Goal: Information Seeking & Learning: Learn about a topic

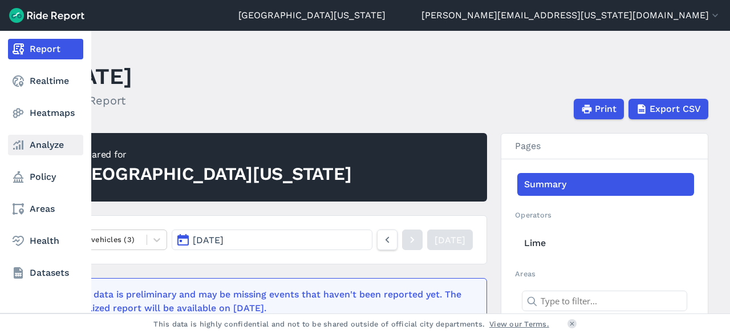
click at [41, 152] on link "Analyze" at bounding box center [45, 145] width 75 height 21
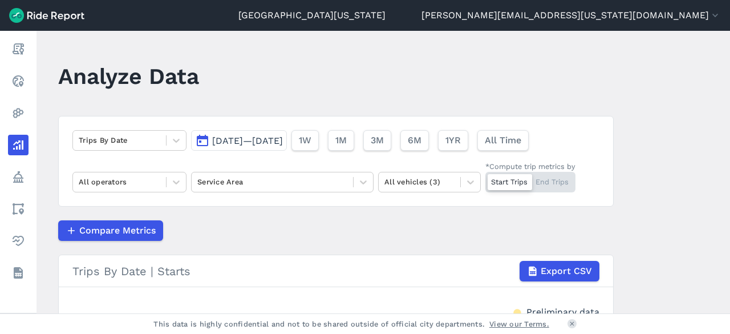
click at [206, 137] on button "[DATE]—[DATE]" at bounding box center [239, 140] width 96 height 21
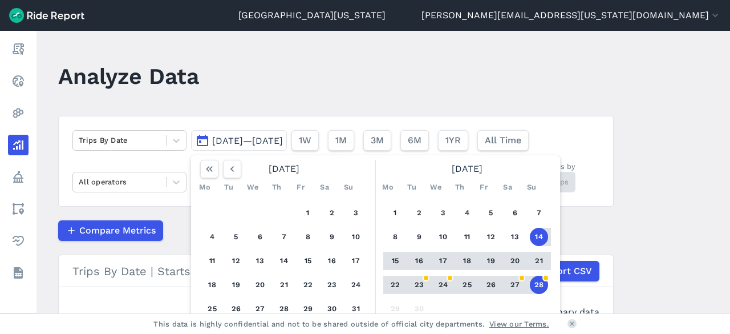
click at [394, 286] on button "22" at bounding box center [395, 285] width 18 height 18
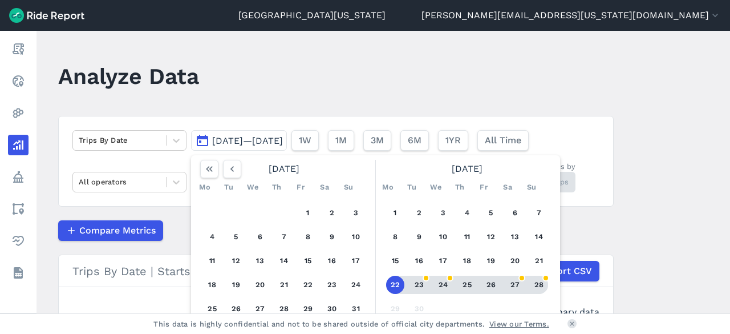
click at [538, 285] on button "28" at bounding box center [539, 285] width 18 height 18
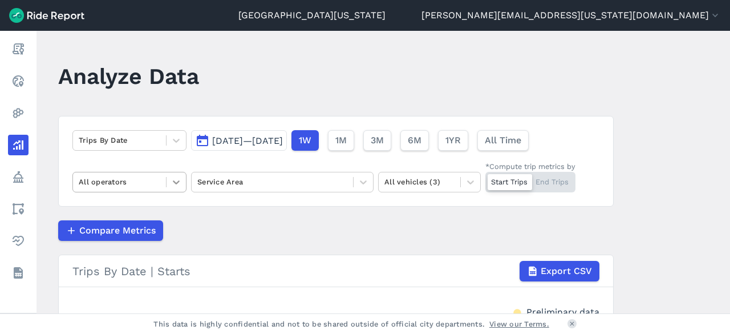
click at [174, 184] on icon at bounding box center [176, 181] width 11 height 11
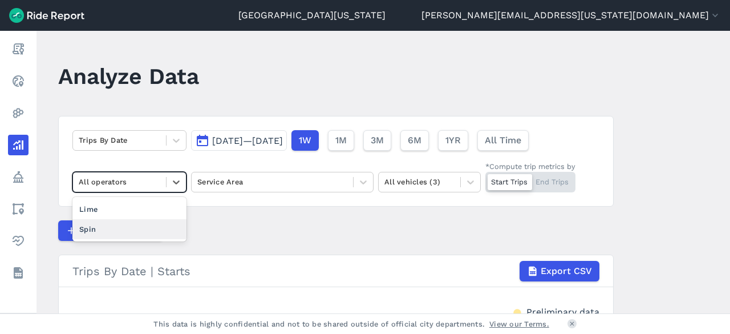
click at [153, 226] on div "Spin" at bounding box center [129, 229] width 114 height 20
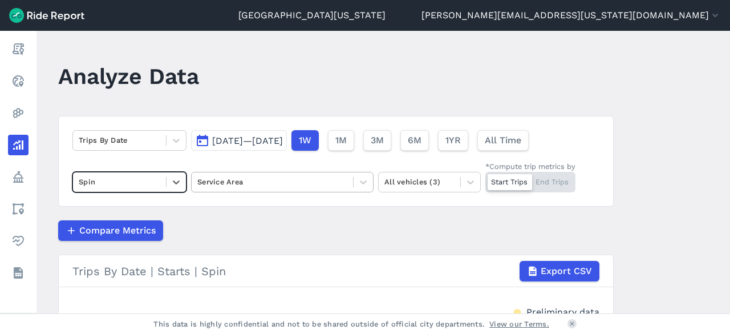
click at [350, 185] on div "Service Area" at bounding box center [272, 182] width 161 height 18
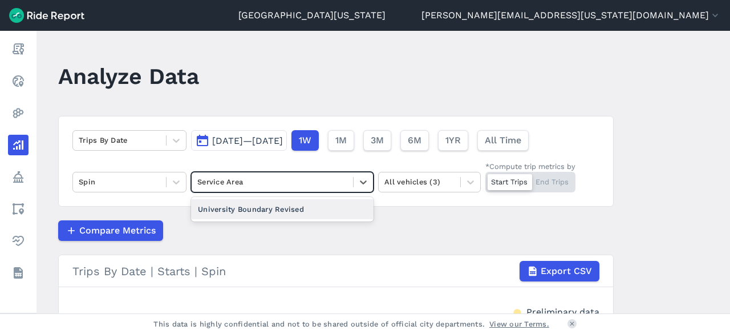
click at [331, 207] on div "University Boundary Revised" at bounding box center [282, 209] width 183 height 20
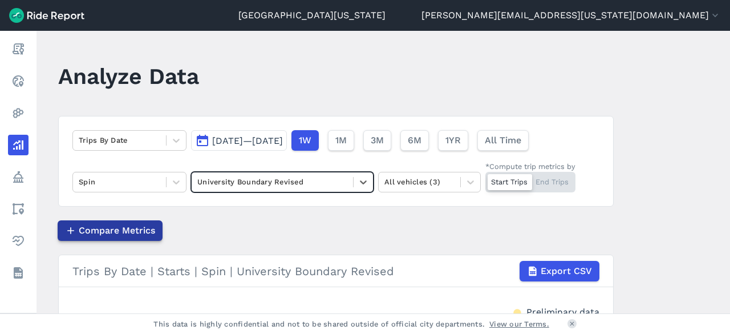
click at [119, 226] on span "Compare Metrics" at bounding box center [117, 231] width 76 height 14
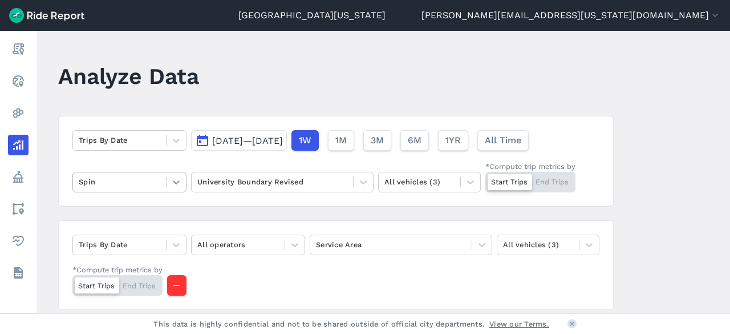
click at [176, 187] on icon at bounding box center [176, 181] width 11 height 11
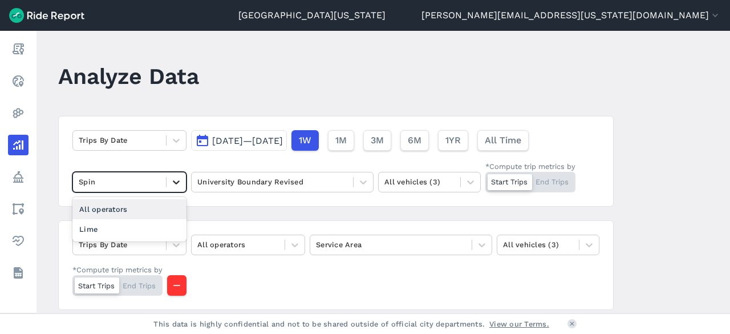
click at [175, 187] on icon at bounding box center [176, 181] width 11 height 11
click at [172, 235] on div at bounding box center [176, 244] width 19 height 19
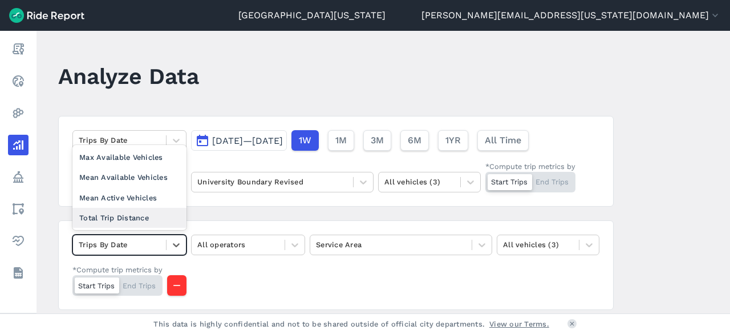
click at [156, 215] on div "Total Trip Distance" at bounding box center [129, 218] width 114 height 20
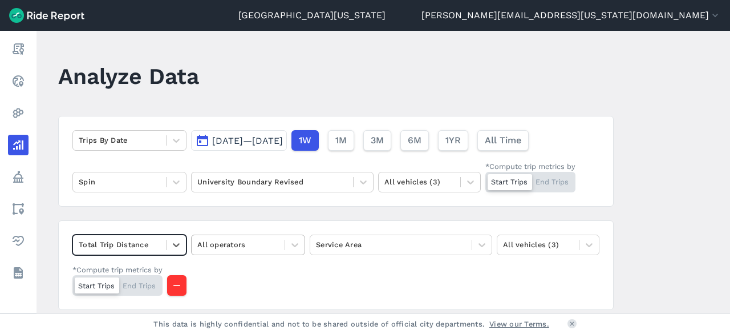
click at [269, 238] on div at bounding box center [238, 244] width 82 height 13
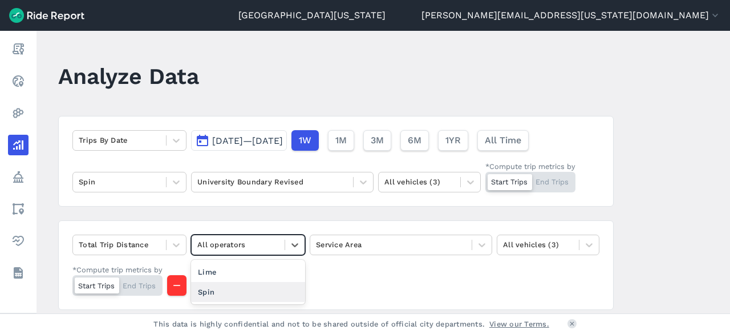
click at [256, 285] on div "Spin" at bounding box center [248, 292] width 114 height 20
click at [442, 238] on div at bounding box center [391, 244] width 150 height 13
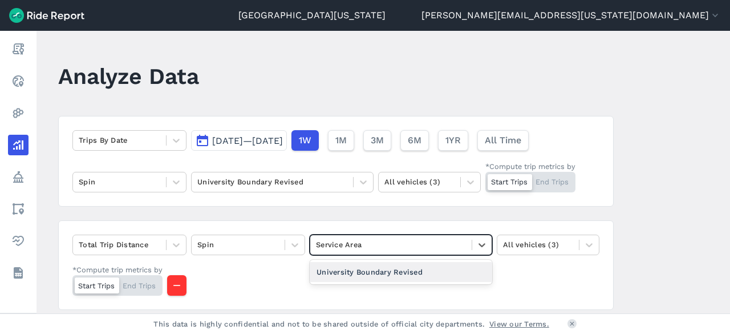
click at [412, 268] on div "University Boundary Revised" at bounding box center [401, 272] width 183 height 20
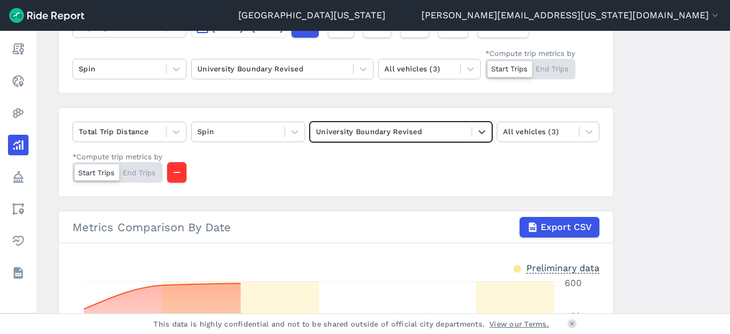
scroll to position [114, 0]
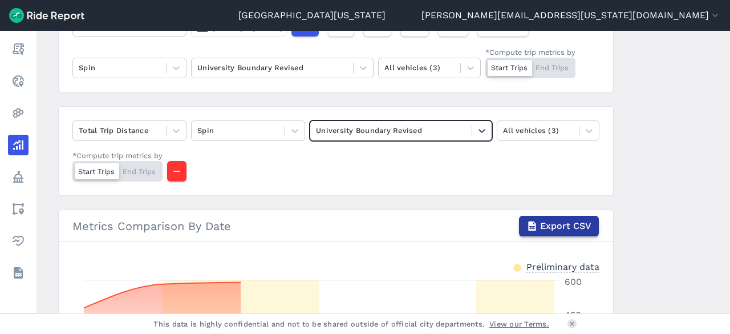
click at [538, 225] on button "Export CSV" at bounding box center [559, 226] width 80 height 21
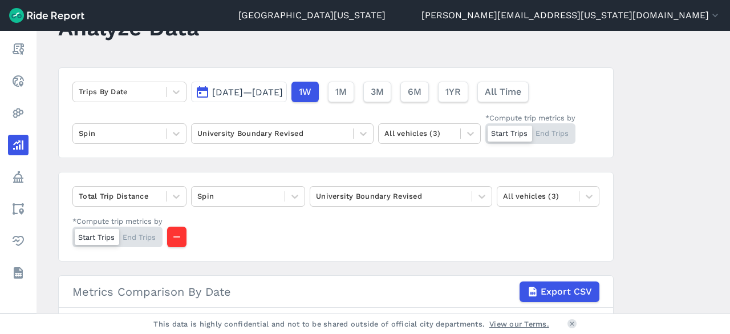
scroll to position [0, 0]
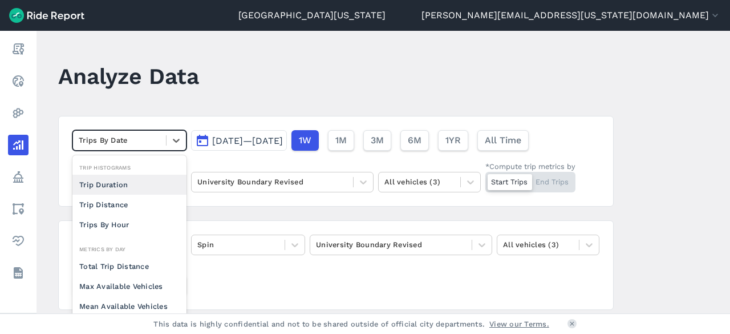
click at [159, 140] on div "Trips By Date" at bounding box center [119, 140] width 93 height 18
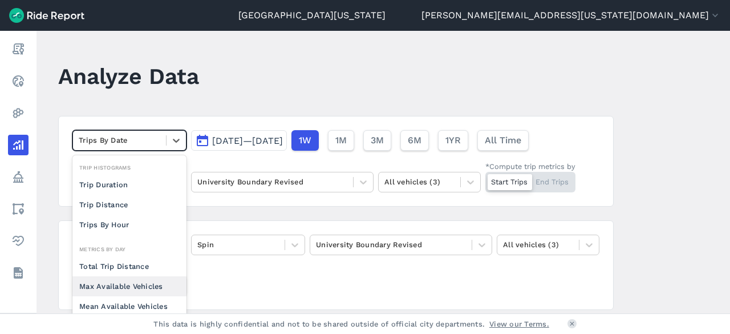
click at [122, 284] on div "Max Available Vehicles" at bounding box center [129, 286] width 114 height 20
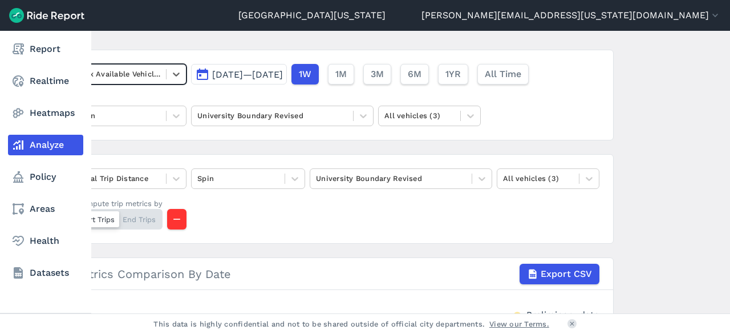
scroll to position [114, 0]
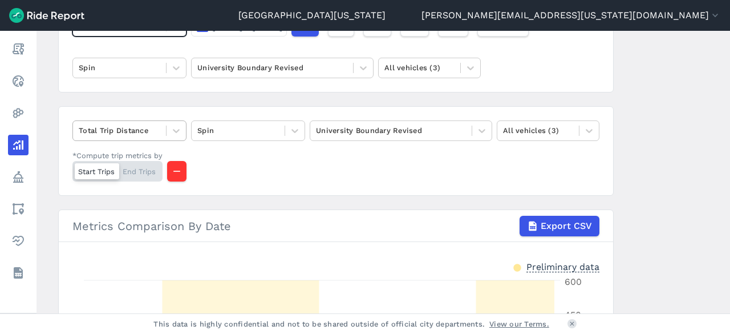
click at [152, 128] on div at bounding box center [120, 130] width 82 height 13
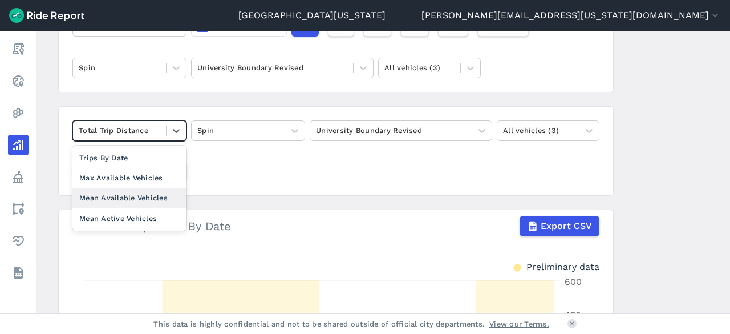
click at [157, 191] on div "Mean Available Vehicles" at bounding box center [129, 198] width 114 height 20
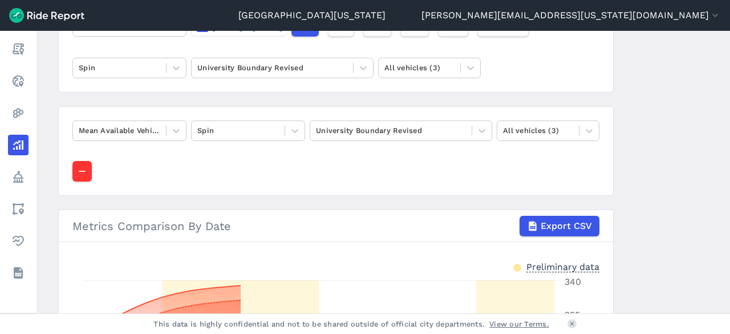
click at [308, 181] on div "Mean Available Vehicles Spin University Boundary Revised All vehicles (3)" at bounding box center [336, 151] width 556 height 90
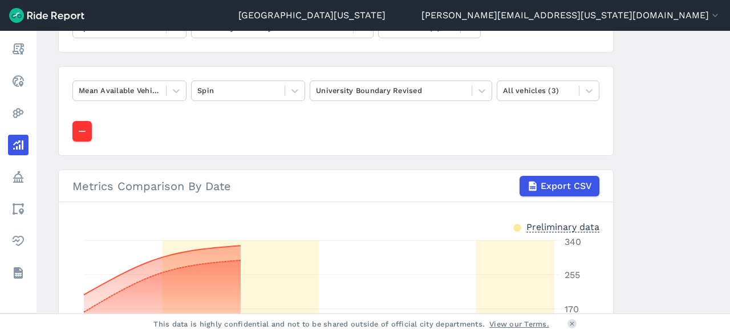
scroll to position [171, 0]
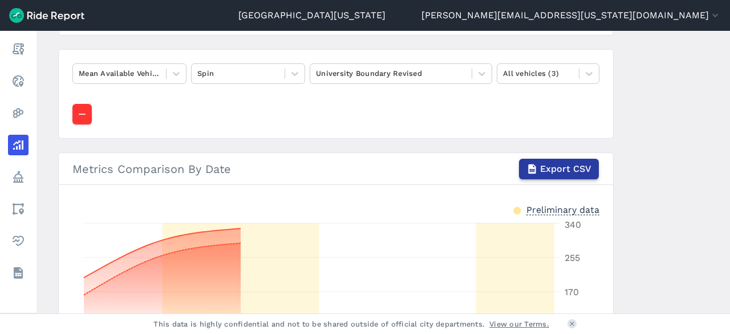
click at [520, 171] on button "Export CSV" at bounding box center [559, 169] width 80 height 21
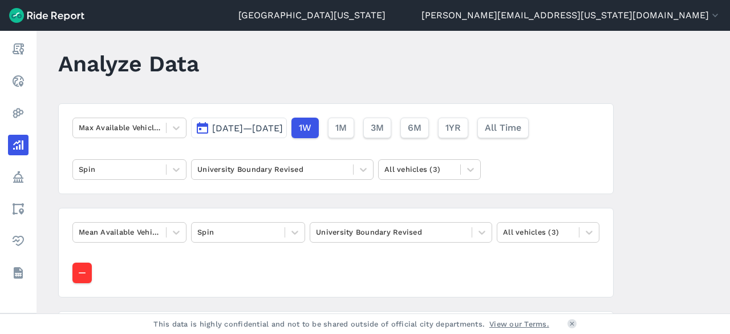
scroll to position [0, 0]
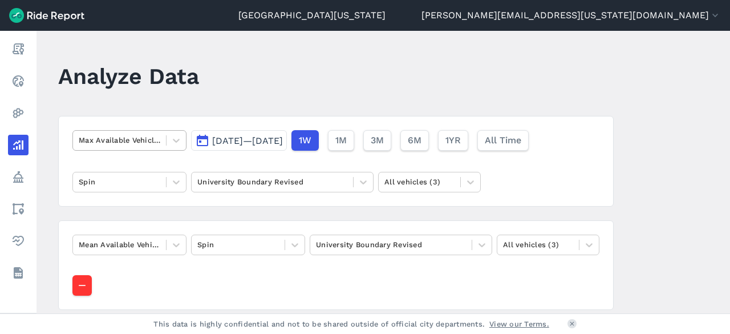
click at [123, 141] on div at bounding box center [120, 140] width 82 height 13
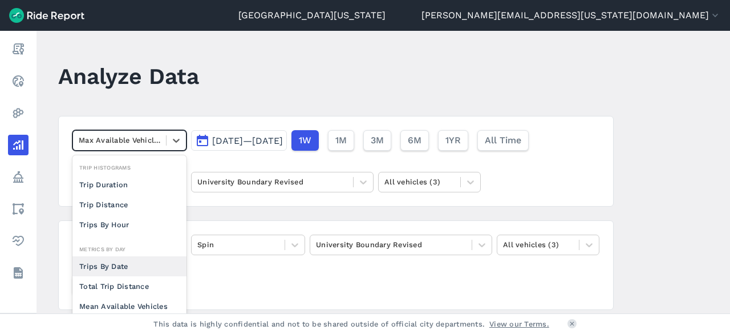
click at [121, 263] on div "Trips By Date" at bounding box center [129, 266] width 114 height 20
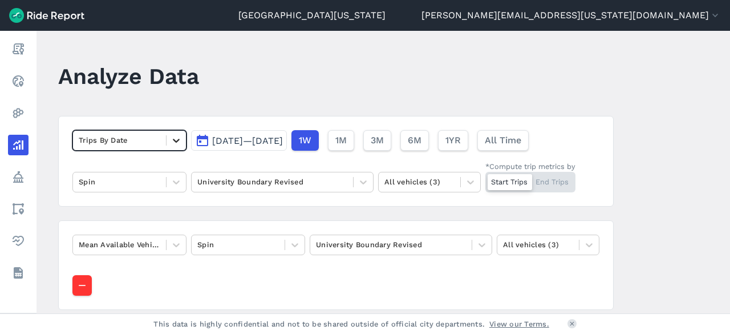
click at [179, 140] on icon at bounding box center [176, 140] width 11 height 11
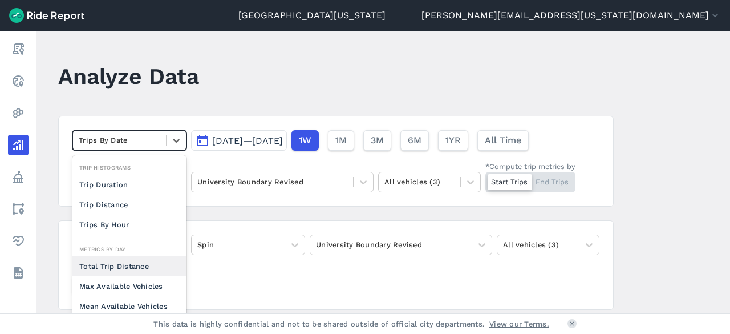
scroll to position [99, 0]
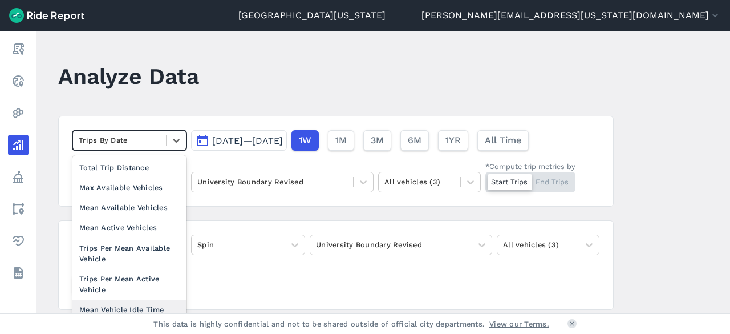
click at [144, 300] on div "Mean Vehicle Idle Time" at bounding box center [129, 310] width 114 height 20
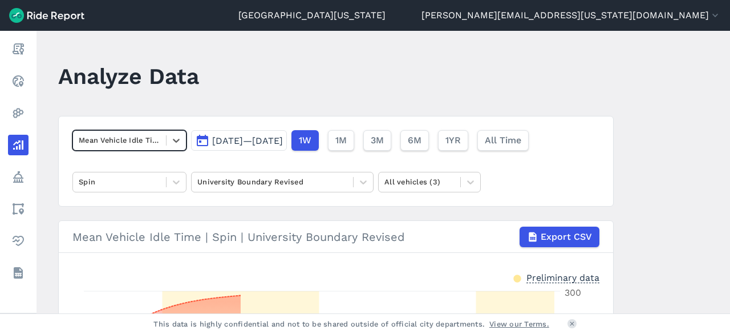
scroll to position [57, 0]
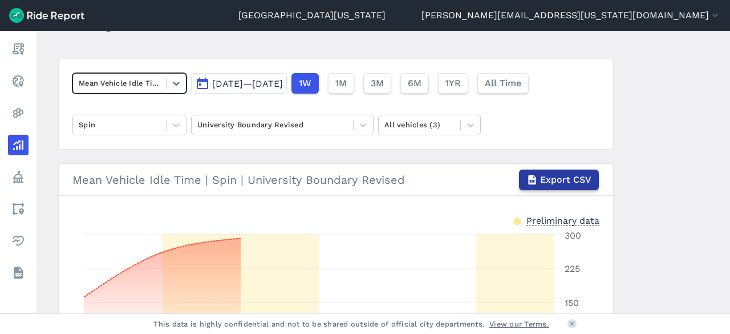
click at [585, 171] on button "Export CSV" at bounding box center [559, 179] width 80 height 21
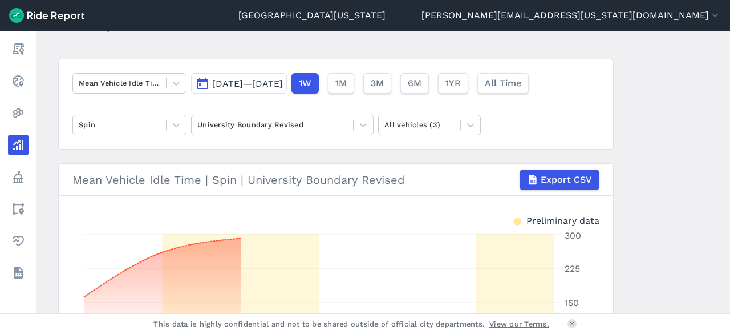
click at [283, 83] on span "[DATE]—[DATE]" at bounding box center [247, 83] width 71 height 11
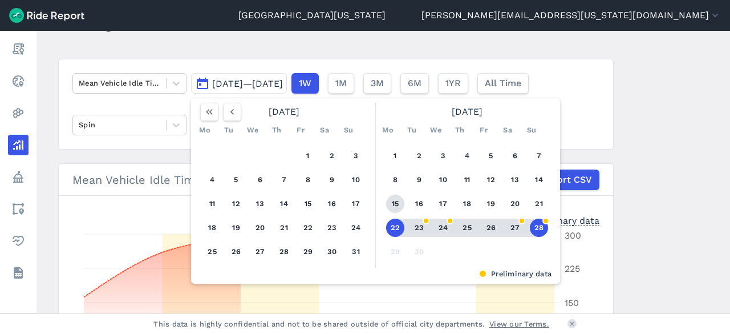
click at [393, 199] on button "15" at bounding box center [395, 204] width 18 height 18
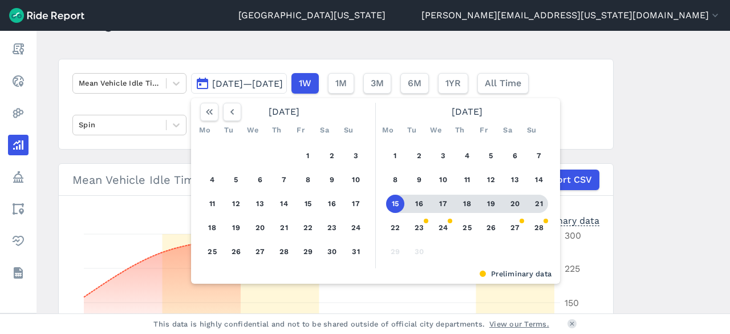
click at [547, 209] on div "1 2 3 4 5 6 7 8 9 10 11 12 13 14 15 16 17 18 19 20 21 22 23 24 25 26 27 28 29 30" at bounding box center [467, 203] width 177 height 129
click at [542, 208] on button "21" at bounding box center [539, 204] width 18 height 18
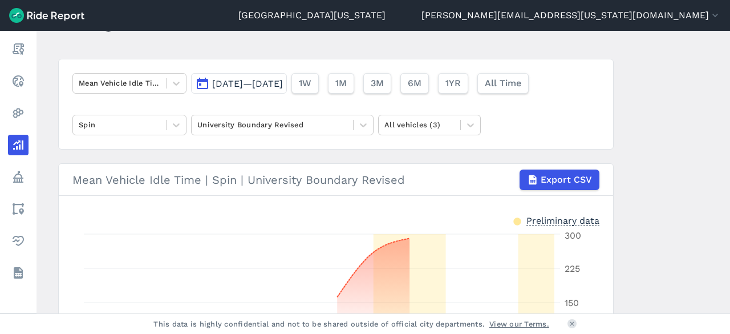
click at [283, 84] on span "[DATE]—[DATE]" at bounding box center [247, 83] width 71 height 11
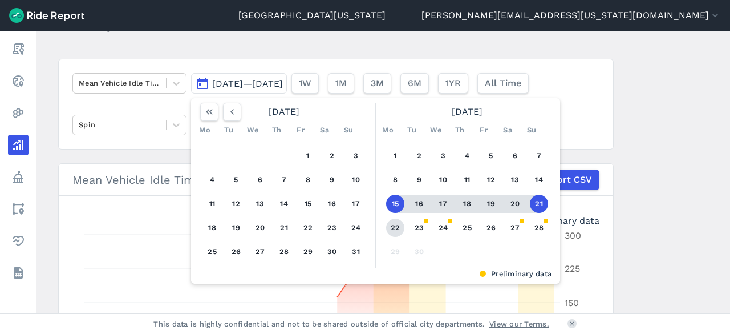
click at [401, 228] on button "22" at bounding box center [395, 228] width 18 height 18
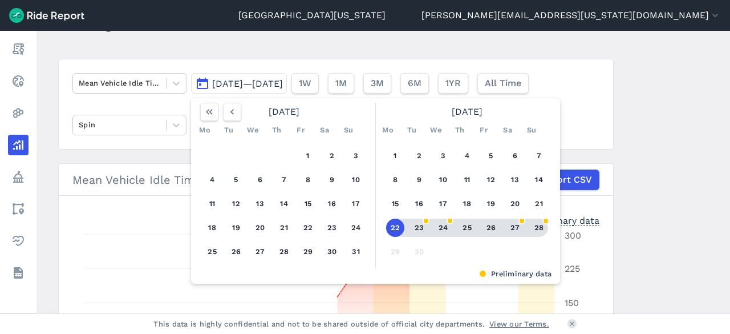
drag, startPoint x: 542, startPoint y: 228, endPoint x: 563, endPoint y: 222, distance: 21.3
click at [542, 228] on button "28" at bounding box center [539, 228] width 18 height 18
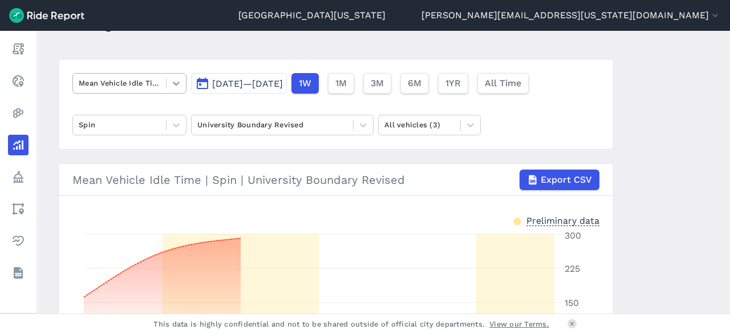
click at [171, 83] on icon at bounding box center [176, 83] width 11 height 11
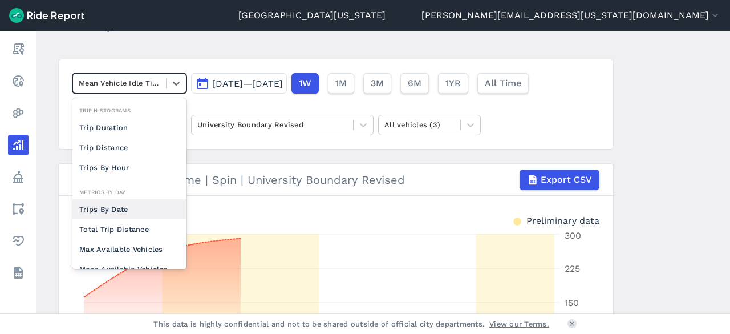
click at [118, 205] on div "Trips By Date" at bounding box center [129, 209] width 114 height 20
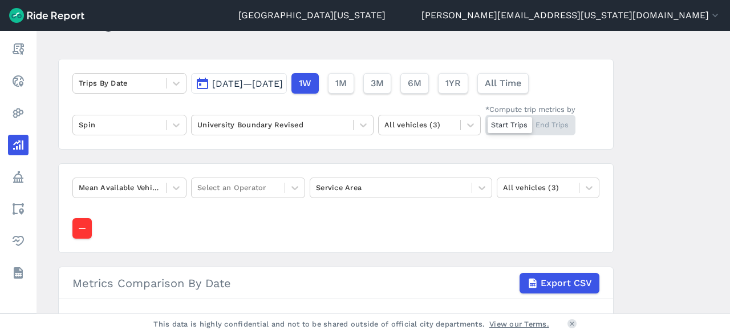
click at [91, 223] on div "Mean Available Vehicles Select an Operator Service Area All vehicles (3)" at bounding box center [336, 208] width 556 height 90
click at [171, 86] on icon at bounding box center [176, 83] width 11 height 11
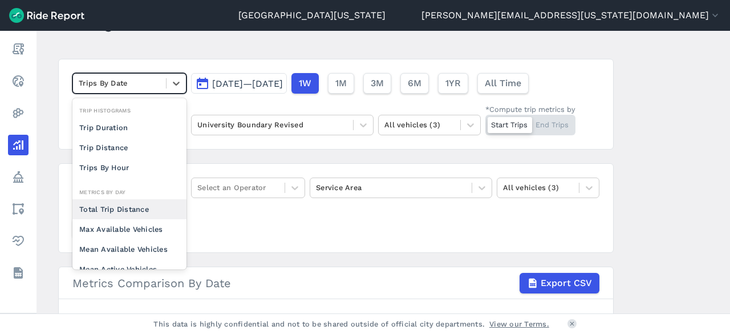
click at [120, 213] on div "Total Trip Distance" at bounding box center [129, 209] width 114 height 20
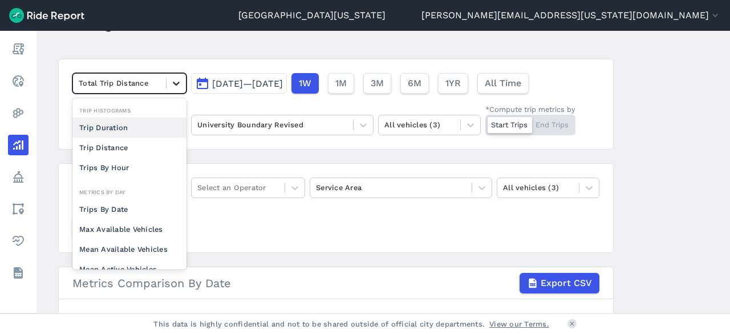
click at [175, 78] on icon at bounding box center [176, 83] width 11 height 11
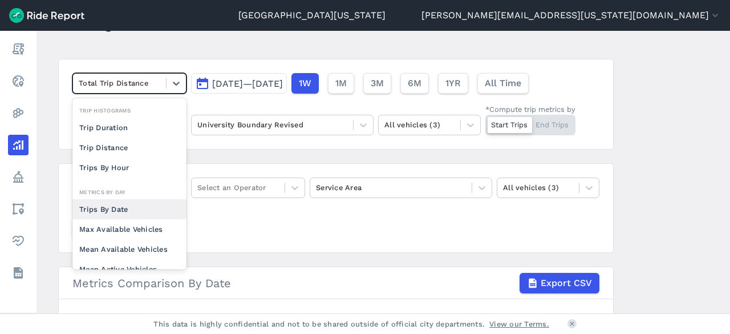
click at [123, 205] on div "Trips By Date" at bounding box center [129, 209] width 114 height 20
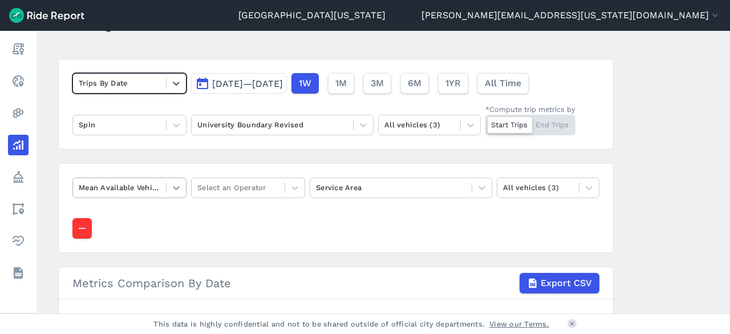
click at [167, 188] on div at bounding box center [176, 187] width 19 height 19
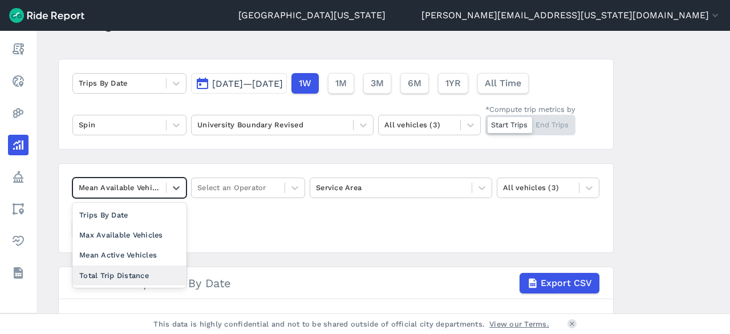
click at [147, 276] on div "Total Trip Distance" at bounding box center [129, 275] width 114 height 20
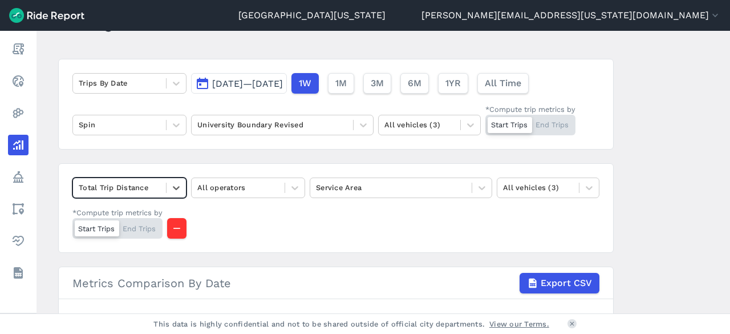
click at [274, 172] on div "option Total Trip Distance, selected. Select is focused ,type to refine list, p…" at bounding box center [336, 208] width 556 height 90
click at [274, 182] on div at bounding box center [238, 187] width 82 height 13
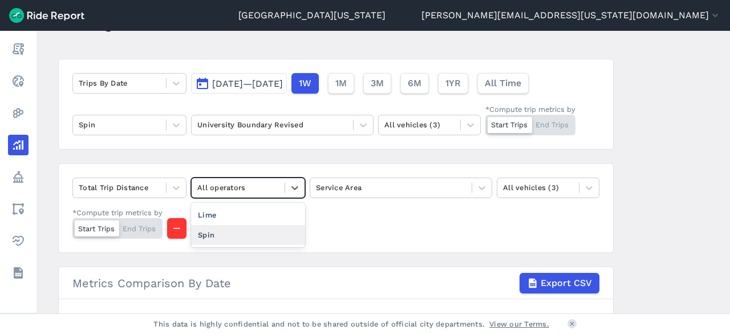
click at [258, 226] on div "Spin" at bounding box center [248, 235] width 114 height 20
click at [399, 185] on div at bounding box center [391, 187] width 150 height 13
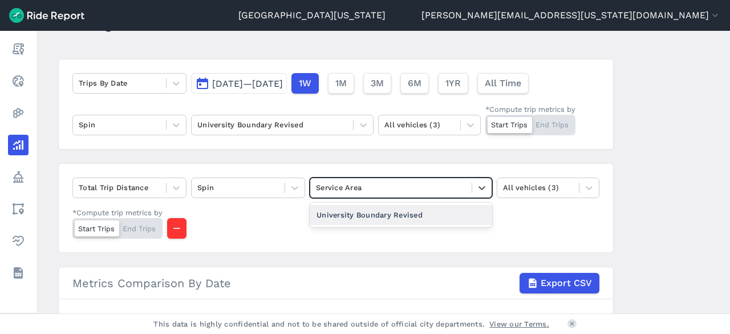
click at [385, 211] on div "University Boundary Revised" at bounding box center [401, 215] width 183 height 20
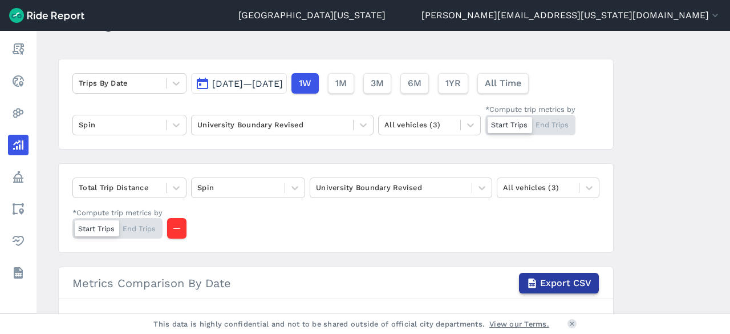
click at [569, 281] on span "Export CSV" at bounding box center [565, 283] width 51 height 14
